Goal: Communication & Community: Share content

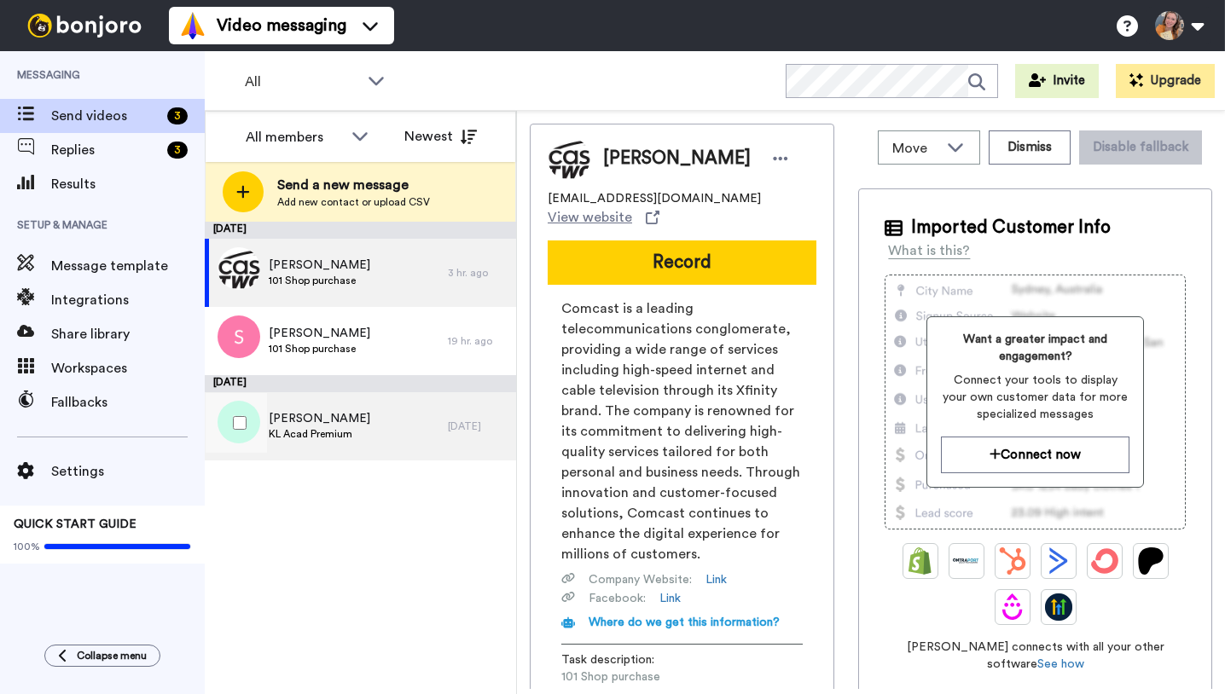
click at [474, 439] on div "[PERSON_NAME] [PERSON_NAME] Acad Premium [DATE]" at bounding box center [360, 426] width 311 height 68
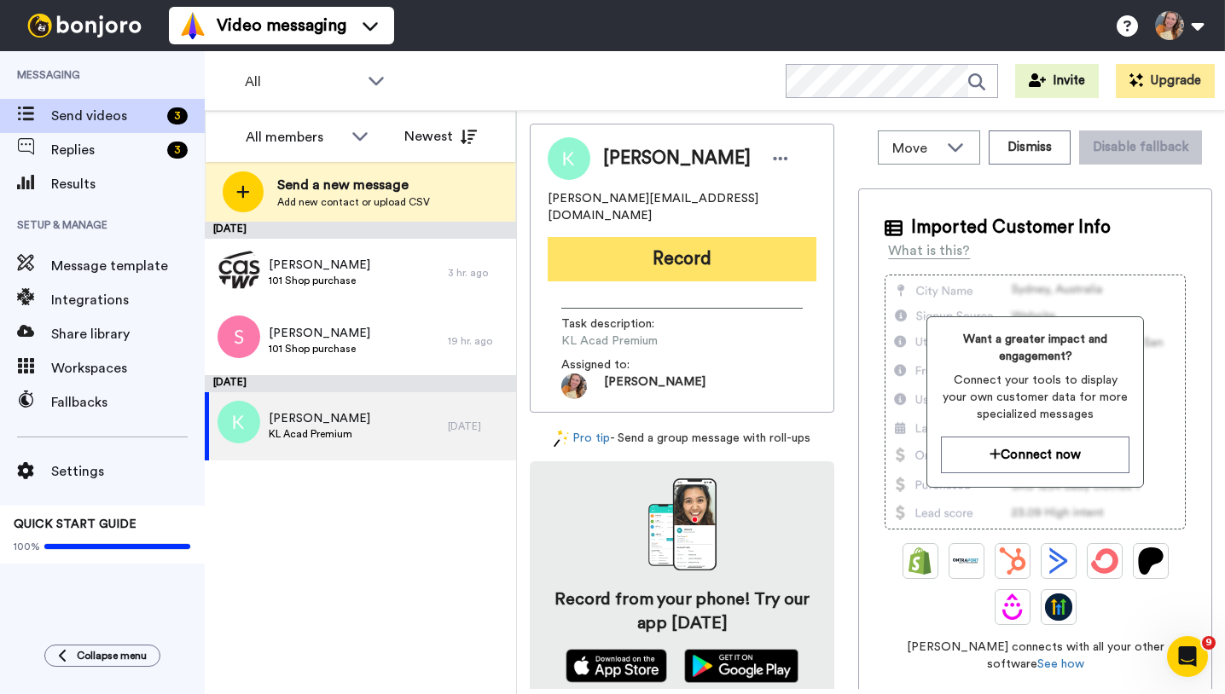
click at [705, 238] on button "Record" at bounding box center [682, 259] width 269 height 44
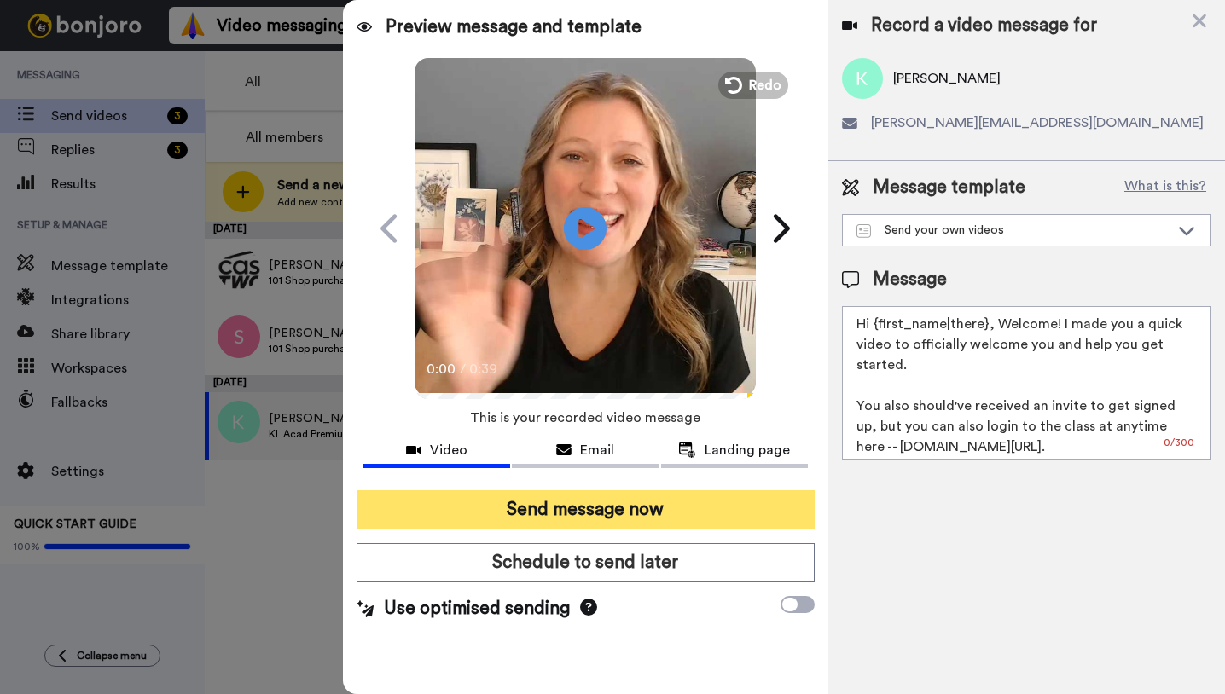
click at [647, 499] on button "Send message now" at bounding box center [586, 509] width 458 height 39
